Goal: Find specific page/section: Find specific page/section

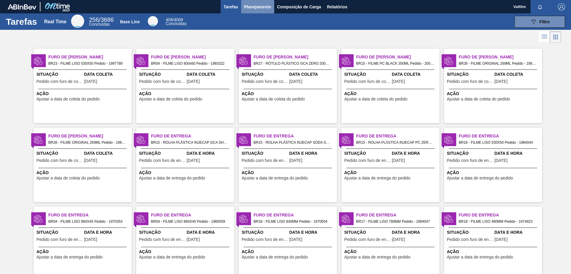
click at [251, 11] on button "Planejamento" at bounding box center [257, 6] width 33 height 13
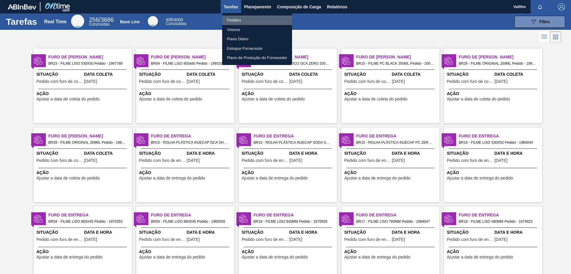
click at [238, 19] on li "Pedidos" at bounding box center [257, 20] width 70 height 10
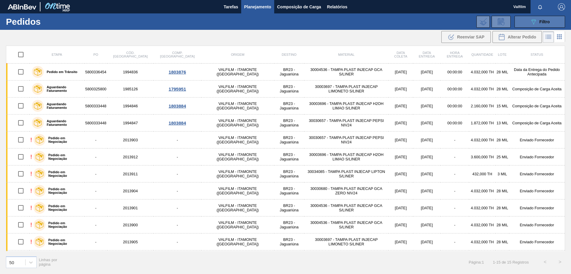
click at [527, 23] on button "089F7B8B-B2A5-4AFE-B5C0-19BA573D28AC Filtro" at bounding box center [540, 22] width 51 height 12
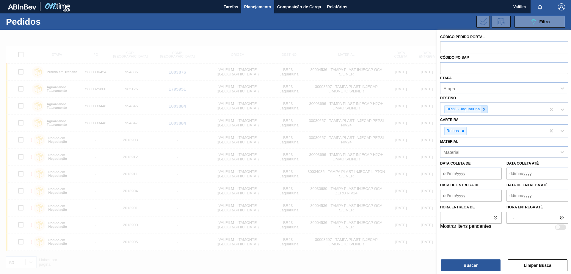
click at [484, 109] on icon at bounding box center [484, 109] width 2 height 2
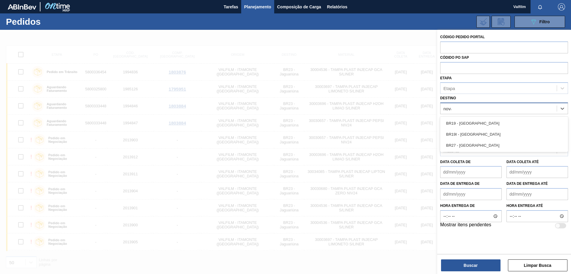
type input "nova m"
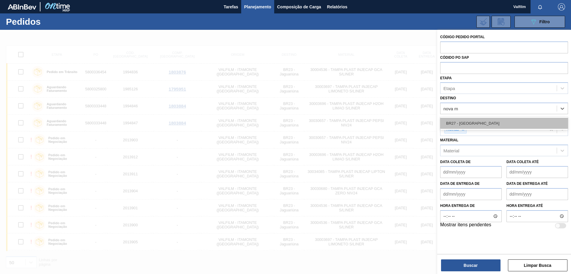
click at [481, 121] on div "BR27 - [GEOGRAPHIC_DATA]" at bounding box center [505, 123] width 128 height 11
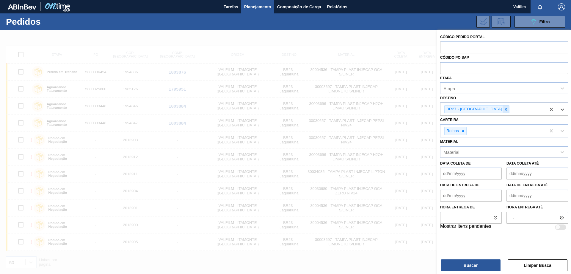
click at [503, 112] on div at bounding box center [506, 108] width 7 height 7
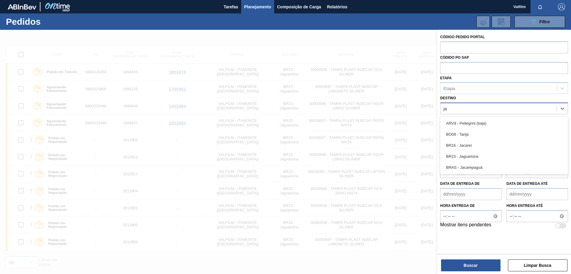
type input "jag"
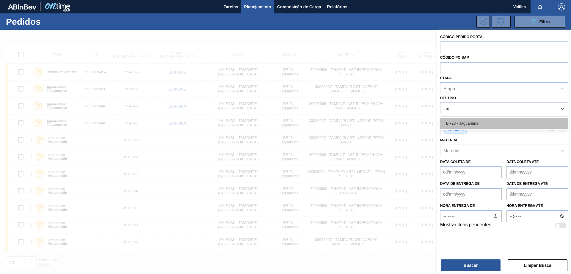
click at [485, 126] on div "BR23 - Jaguariúna" at bounding box center [505, 123] width 128 height 11
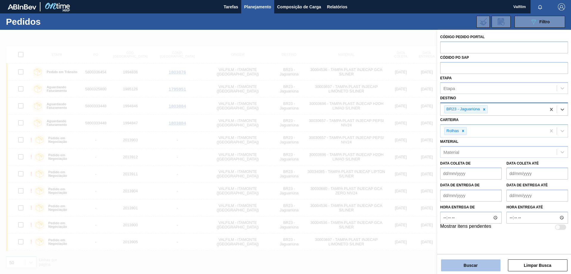
click at [470, 262] on button "Buscar" at bounding box center [471, 265] width 60 height 12
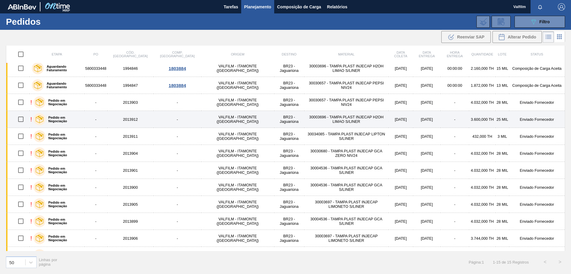
scroll to position [67, 0]
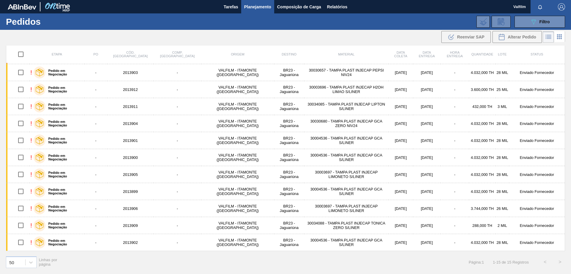
drag, startPoint x: 566, startPoint y: 107, endPoint x: 566, endPoint y: 99, distance: 8.9
click at [566, 99] on div "Etapa PO Cód. Pedido Comp. Carga Origem Destino Material Data [PERSON_NAME] Dat…" at bounding box center [285, 159] width 571 height 227
